Goal: Task Accomplishment & Management: Manage account settings

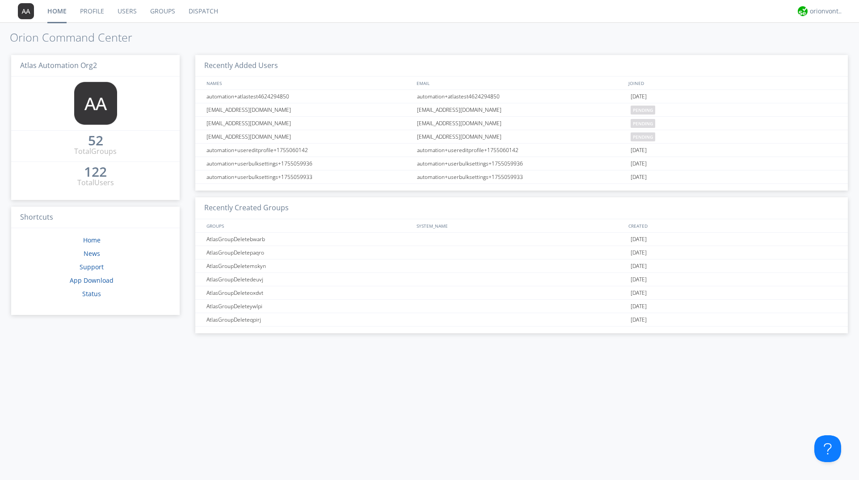
click at [132, 10] on link "Users" at bounding box center [127, 11] width 33 height 22
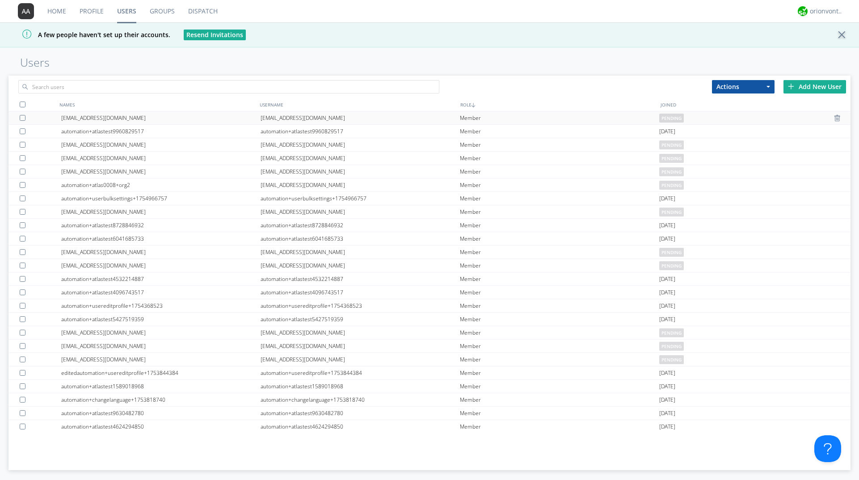
click at [22, 117] on div at bounding box center [24, 118] width 9 height 6
click at [23, 129] on div at bounding box center [24, 131] width 9 height 6
click at [22, 144] on div at bounding box center [24, 145] width 9 height 6
click at [22, 158] on div at bounding box center [24, 158] width 9 height 6
click at [22, 170] on div at bounding box center [24, 171] width 9 height 6
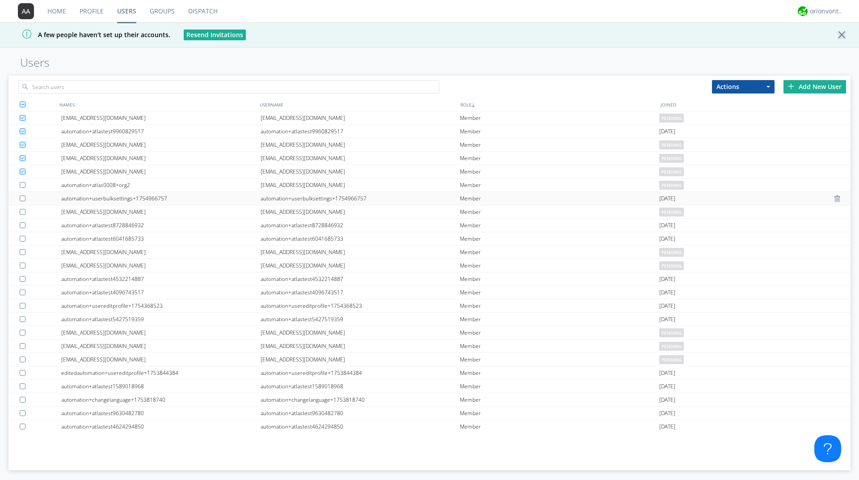
click at [21, 197] on div at bounding box center [24, 198] width 9 height 6
click at [21, 206] on div at bounding box center [41, 211] width 42 height 13
click at [21, 223] on div at bounding box center [24, 225] width 9 height 6
click at [22, 239] on div at bounding box center [24, 239] width 9 height 6
click at [22, 250] on div at bounding box center [24, 252] width 9 height 6
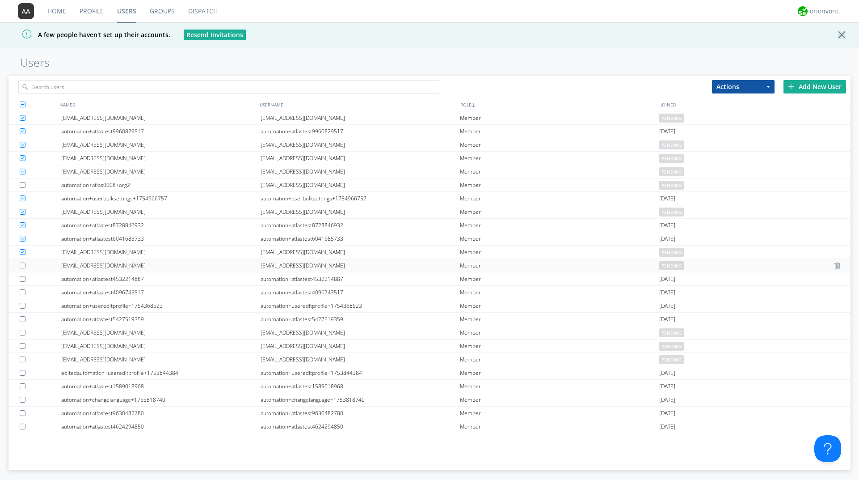
click at [21, 263] on div at bounding box center [24, 265] width 9 height 6
click at [22, 282] on div at bounding box center [41, 278] width 42 height 13
click at [21, 292] on div at bounding box center [24, 292] width 9 height 6
click at [23, 305] on div at bounding box center [24, 306] width 9 height 6
click at [22, 315] on div at bounding box center [41, 318] width 42 height 13
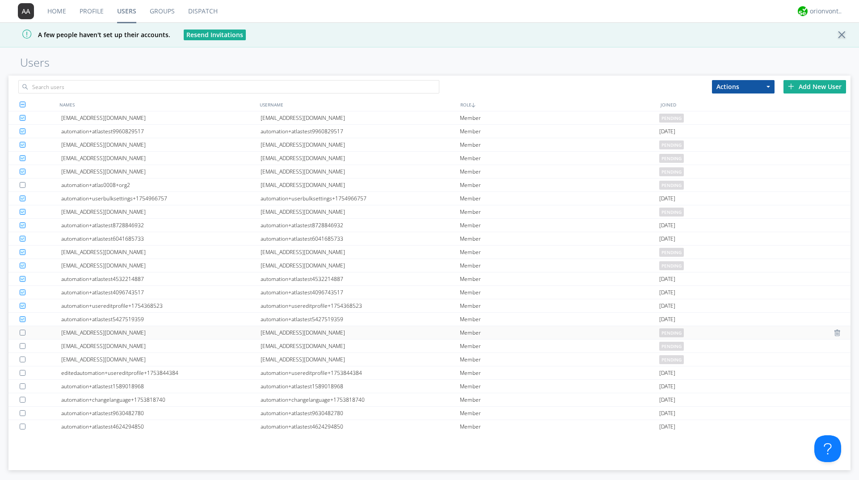
click at [22, 332] on div at bounding box center [24, 332] width 9 height 6
click at [21, 346] on div at bounding box center [24, 346] width 9 height 6
click at [22, 358] on div at bounding box center [24, 359] width 9 height 6
click at [21, 370] on div at bounding box center [24, 373] width 9 height 6
click at [21, 384] on div at bounding box center [24, 386] width 9 height 6
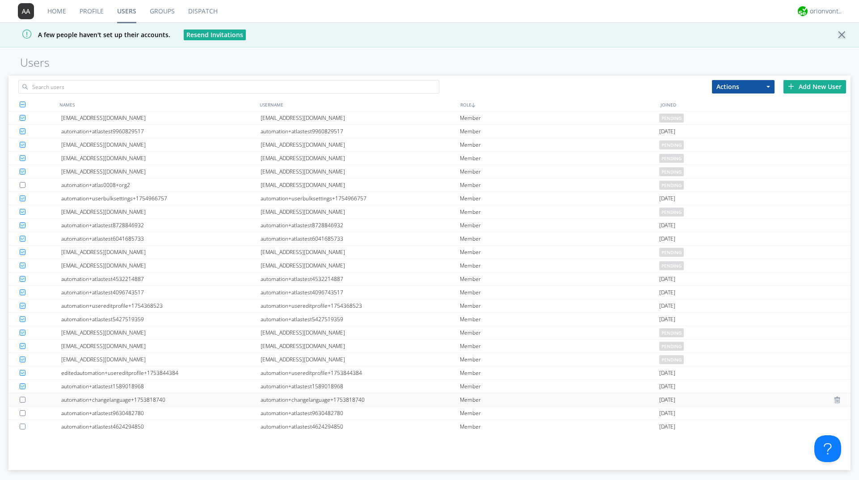
click at [22, 400] on div at bounding box center [24, 399] width 9 height 6
click at [22, 412] on div at bounding box center [24, 413] width 9 height 6
click at [23, 424] on div at bounding box center [24, 426] width 9 height 6
click at [762, 89] on button "Actions" at bounding box center [743, 86] width 63 height 13
click at [754, 109] on link "Delete User" at bounding box center [743, 114] width 62 height 12
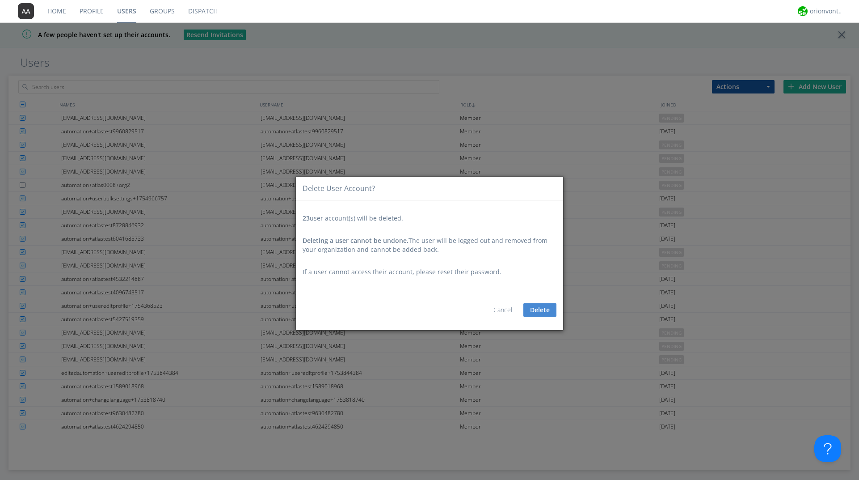
click at [538, 307] on button "Delete" at bounding box center [539, 309] width 33 height 13
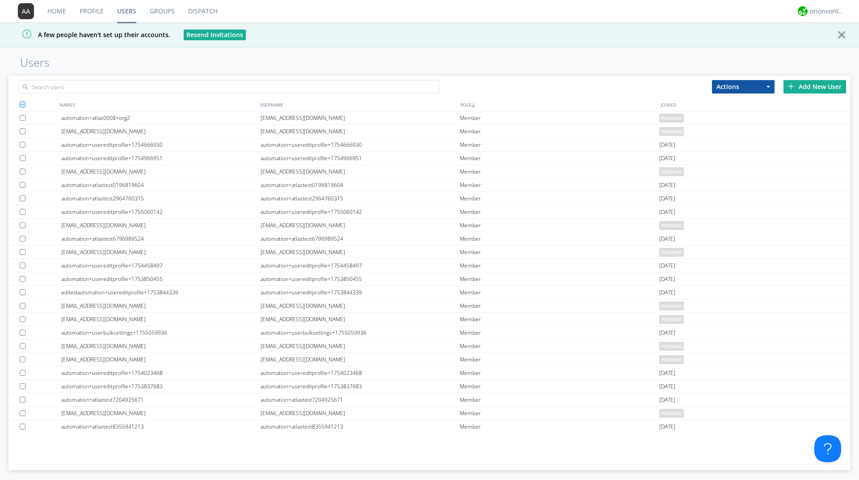
click at [797, 84] on div "Add New User" at bounding box center [814, 86] width 63 height 13
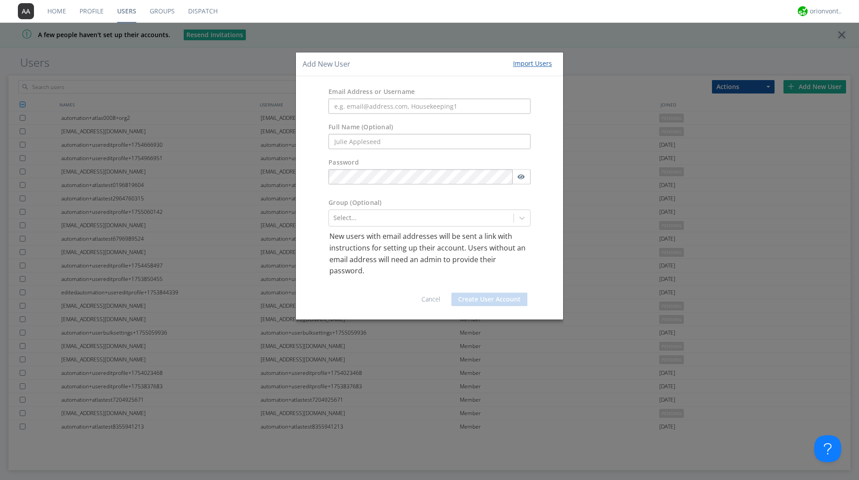
click at [431, 296] on link "Cancel" at bounding box center [430, 299] width 19 height 8
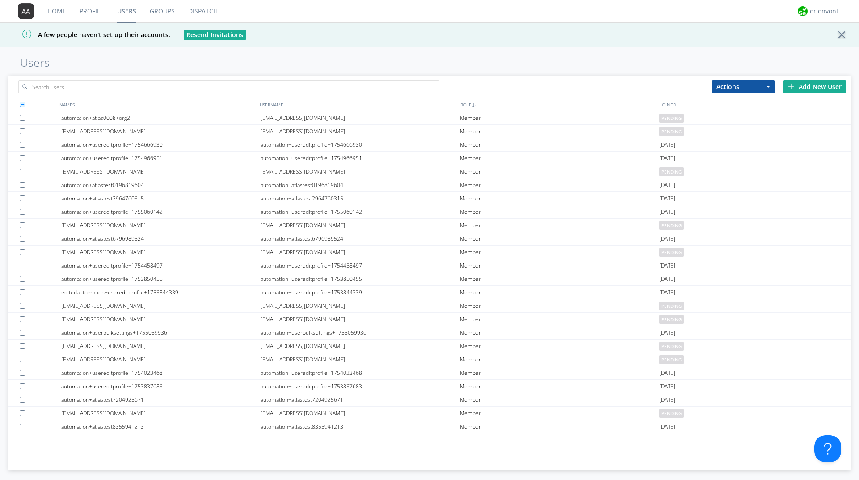
click at [800, 80] on div "Add New User" at bounding box center [814, 86] width 63 height 13
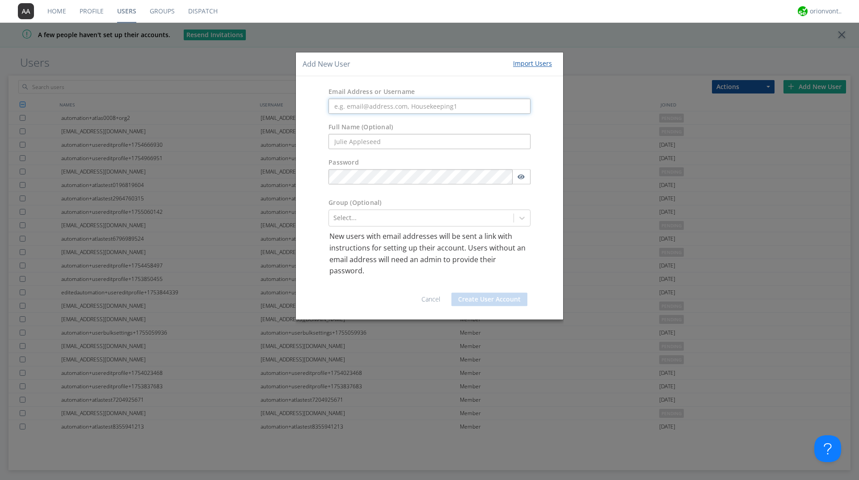
click at [375, 105] on input "text" at bounding box center [429, 106] width 202 height 15
paste input "automation+atlas+french0001"
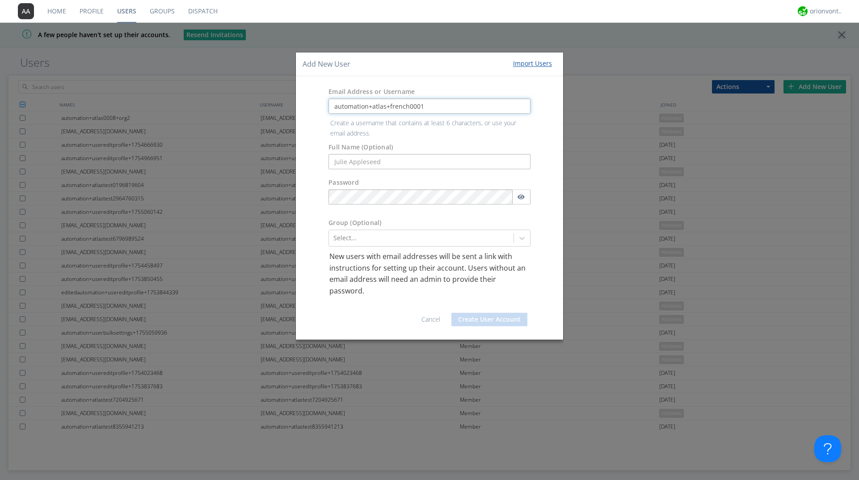
type input "automation+atlas+french0001"
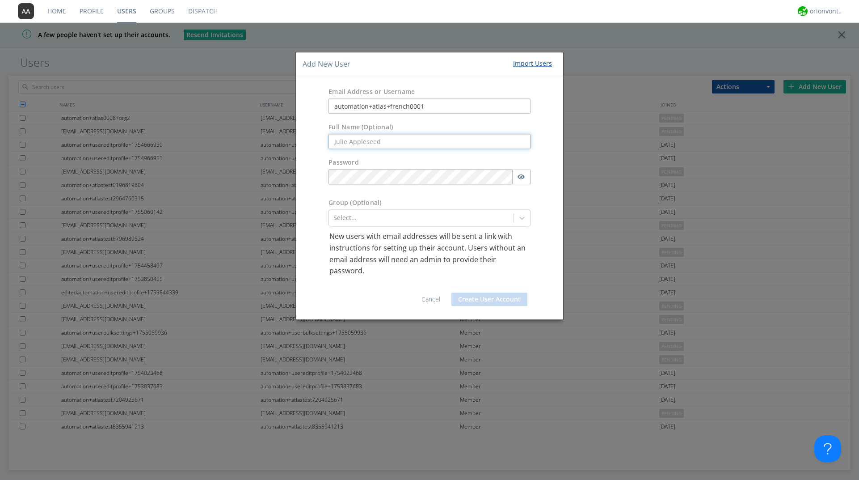
click at [368, 141] on input "text" at bounding box center [429, 141] width 202 height 15
paste input "atlas+french0001"
type input "atlas+french0001"
click at [490, 298] on button "Create User Account" at bounding box center [489, 298] width 76 height 13
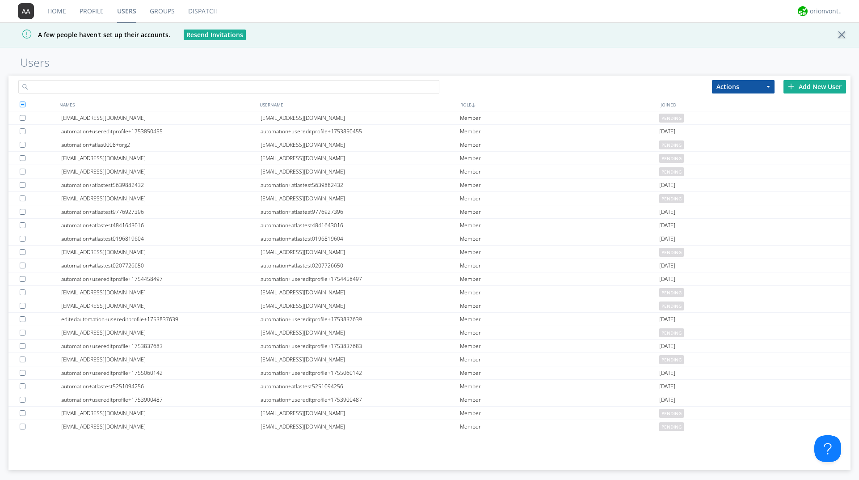
click at [140, 82] on input "text" at bounding box center [228, 86] width 421 height 13
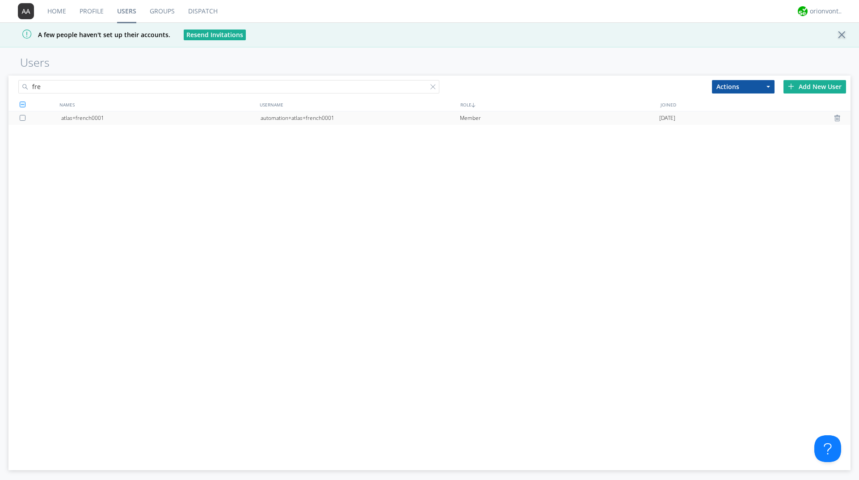
type input "fre"
click at [268, 116] on div "automation+atlas+french0001" at bounding box center [360, 117] width 199 height 13
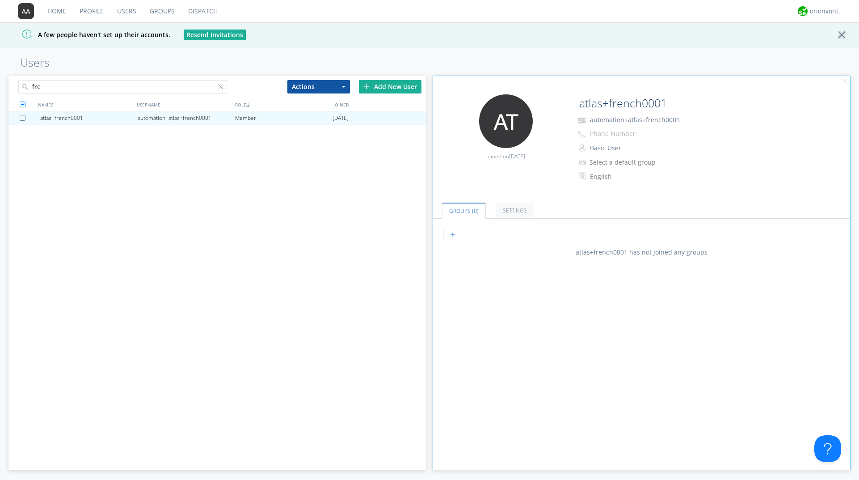
click at [531, 232] on input "text" at bounding box center [641, 233] width 396 height 13
type input "poly"
click at [638, 151] on button "Basic User" at bounding box center [631, 148] width 89 height 13
click at [631, 161] on link "Manager" at bounding box center [631, 161] width 88 height 13
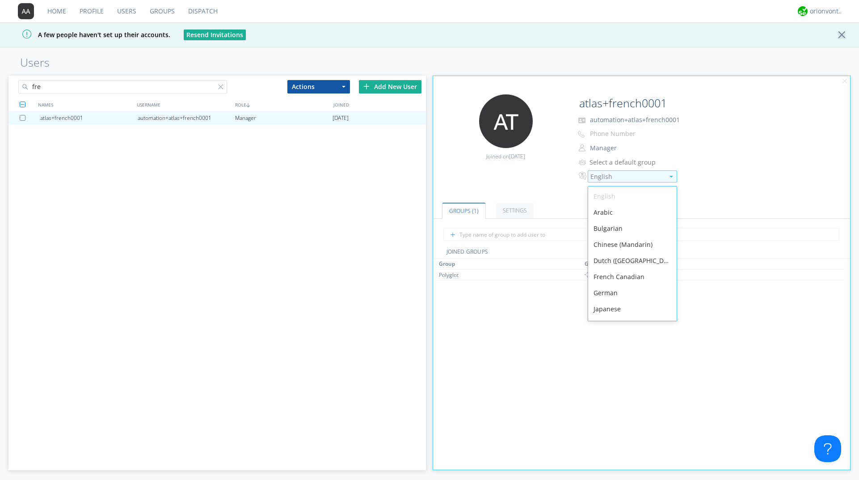
click at [612, 180] on div "English" at bounding box center [627, 176] width 74 height 9
click at [611, 274] on div "French Canadian" at bounding box center [632, 277] width 88 height 16
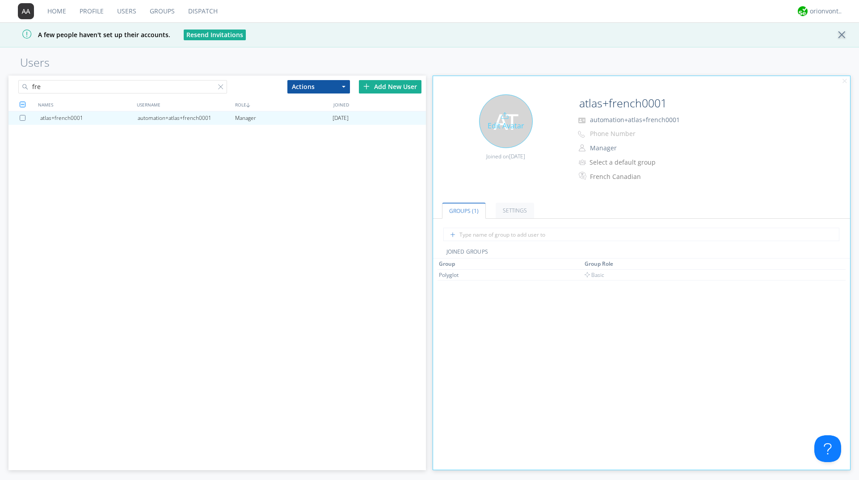
click at [455, 164] on div "Edit Avatar Joined on [DATE]" at bounding box center [502, 132] width 139 height 76
click at [223, 88] on div at bounding box center [222, 88] width 9 height 9
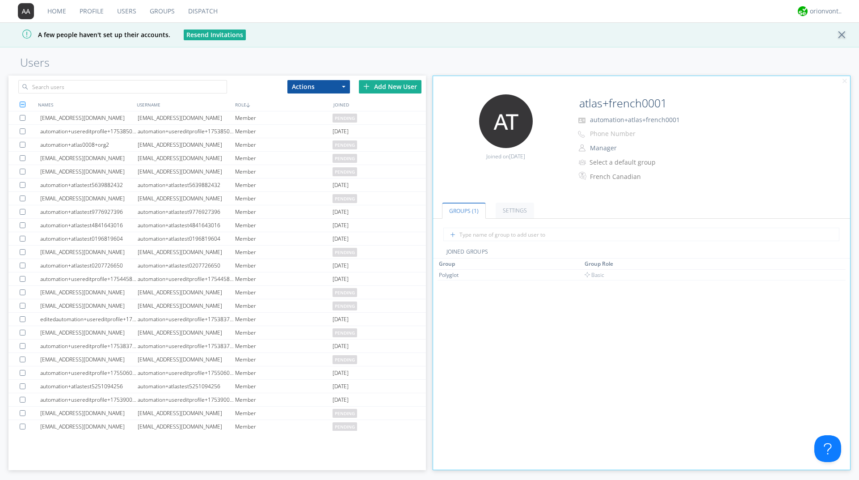
scroll to position [125, 0]
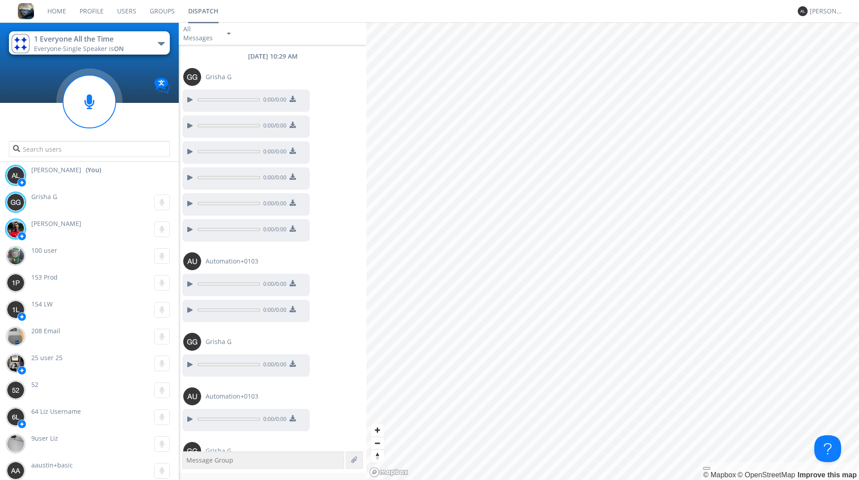
scroll to position [269, 0]
